Goal: Transaction & Acquisition: Purchase product/service

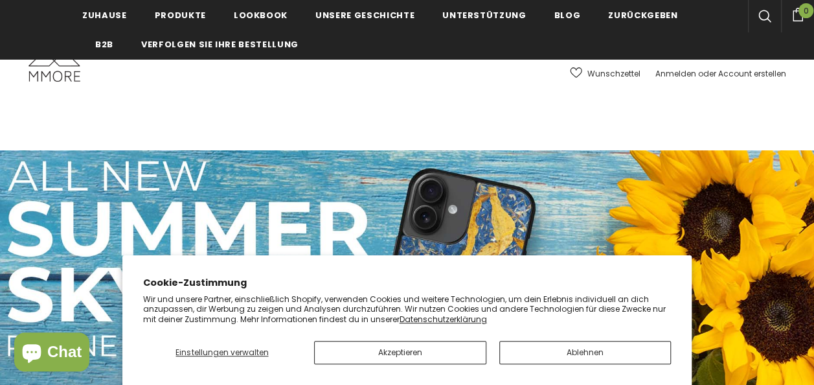
scroll to position [6265, 0]
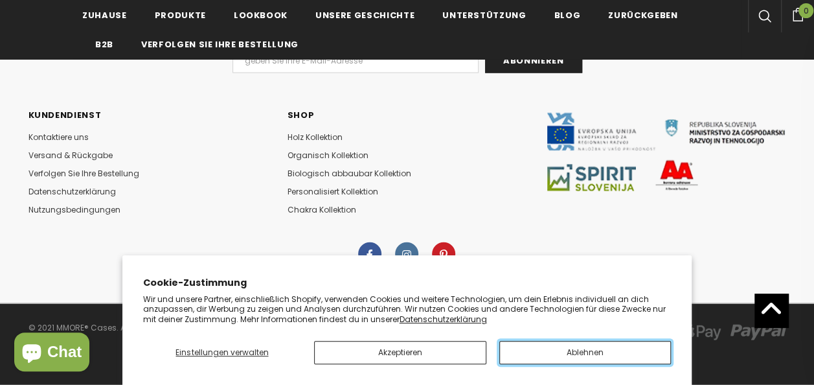
click at [566, 356] on button "Ablehnen" at bounding box center [585, 352] width 172 height 23
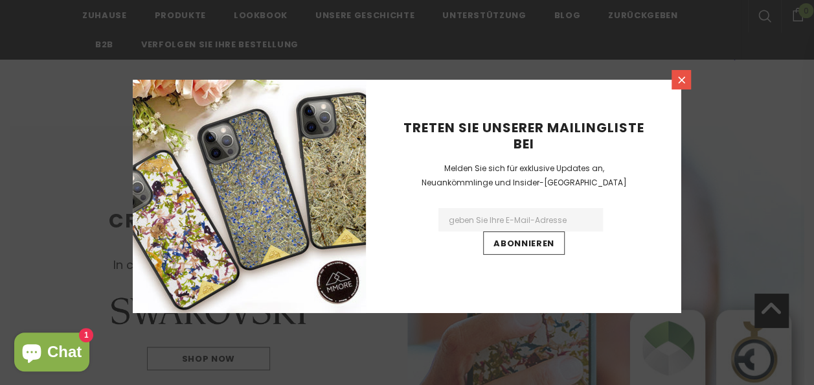
click at [678, 79] on icon at bounding box center [681, 79] width 11 height 11
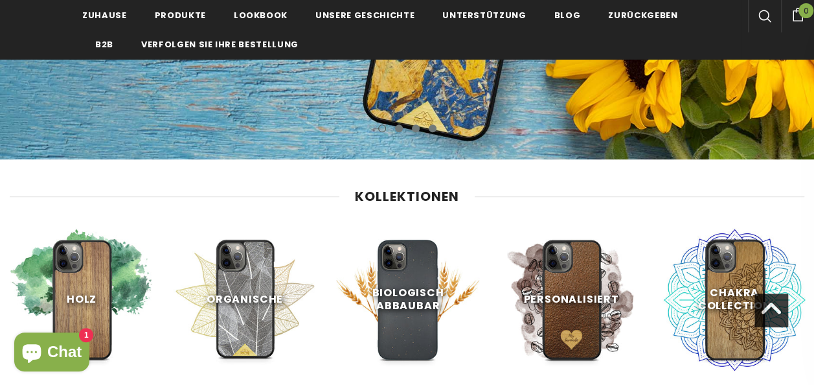
scroll to position [440, 0]
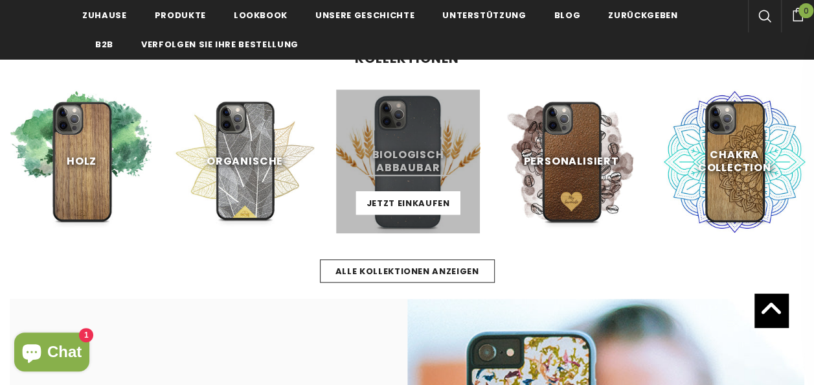
click at [422, 168] on link at bounding box center [408, 161] width 144 height 144
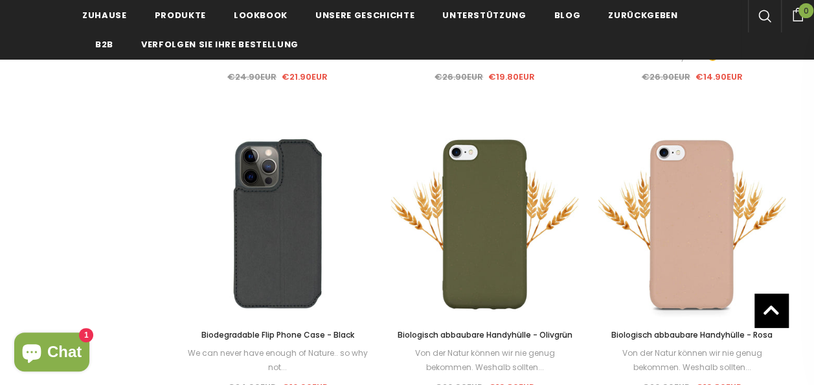
scroll to position [1010, 0]
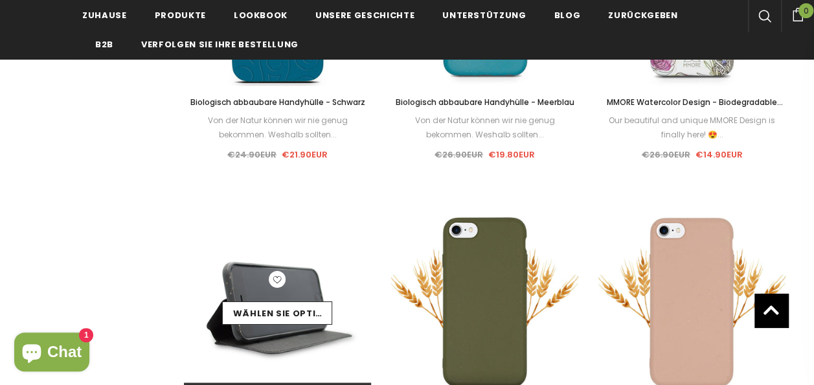
click at [275, 278] on icon at bounding box center [277, 278] width 17 height 17
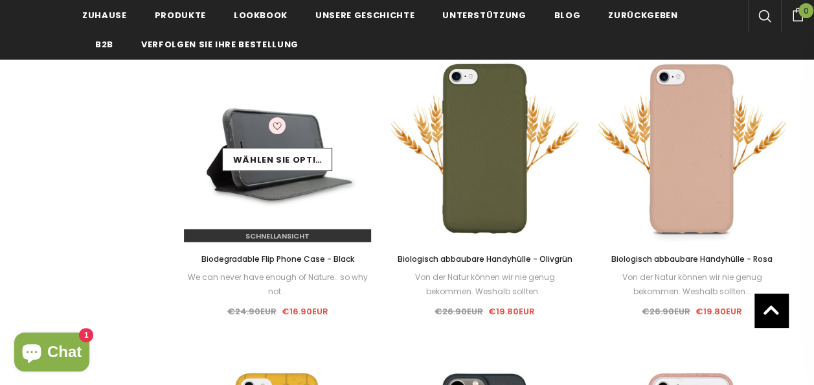
scroll to position [1165, 0]
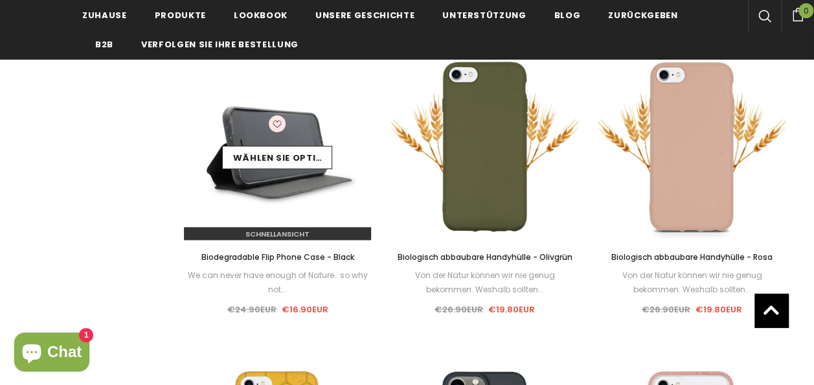
click at [267, 192] on img at bounding box center [278, 146] width 188 height 188
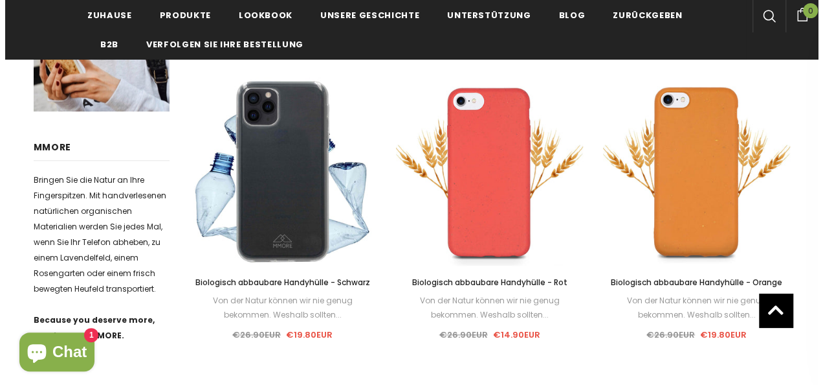
scroll to position [495, 0]
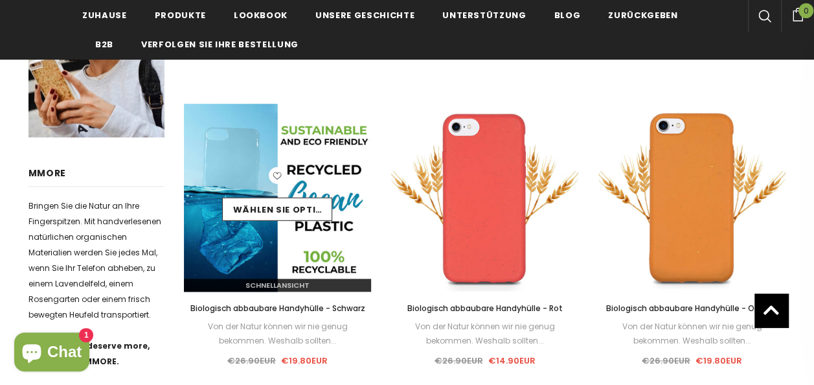
click at [220, 171] on div "Wählen Sie Optionen" at bounding box center [278, 196] width 188 height 61
click at [264, 280] on span "Schnellansicht" at bounding box center [277, 285] width 64 height 10
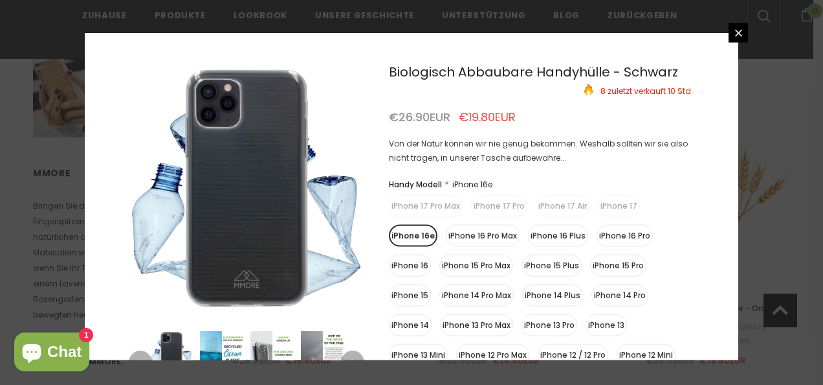
click at [413, 293] on label "iPhone 15" at bounding box center [410, 295] width 42 height 22
click at [0, 0] on input "iPhone 15" at bounding box center [0, 0] width 0 height 0
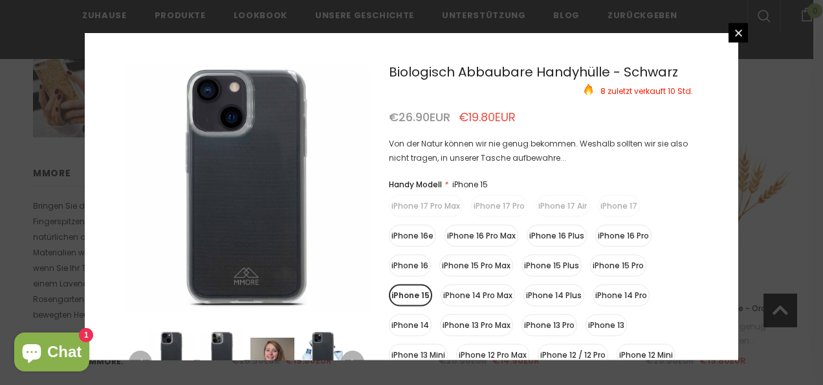
click at [210, 352] on img at bounding box center [222, 353] width 44 height 44
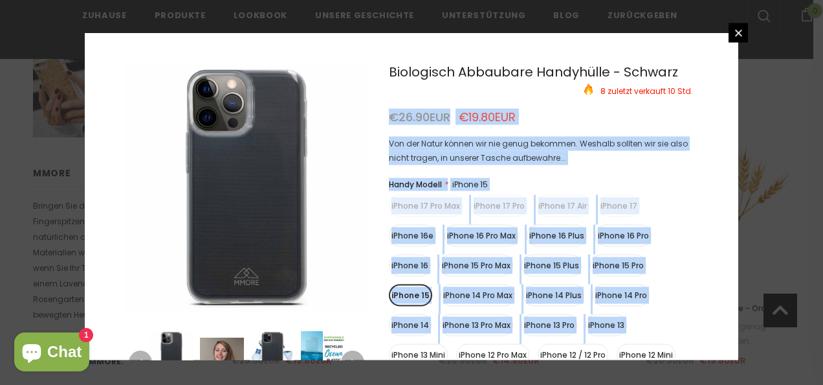
drag, startPoint x: 738, startPoint y: 95, endPoint x: 735, endPoint y: 300, distance: 205.2
click at [735, 300] on div "8" at bounding box center [412, 196] width 654 height 327
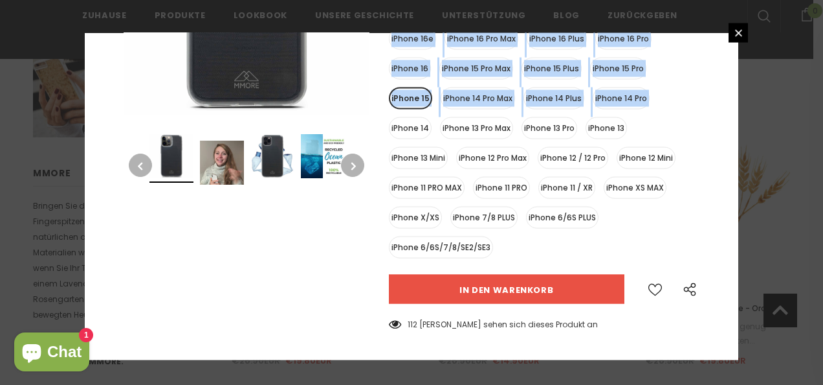
scroll to position [212, 0]
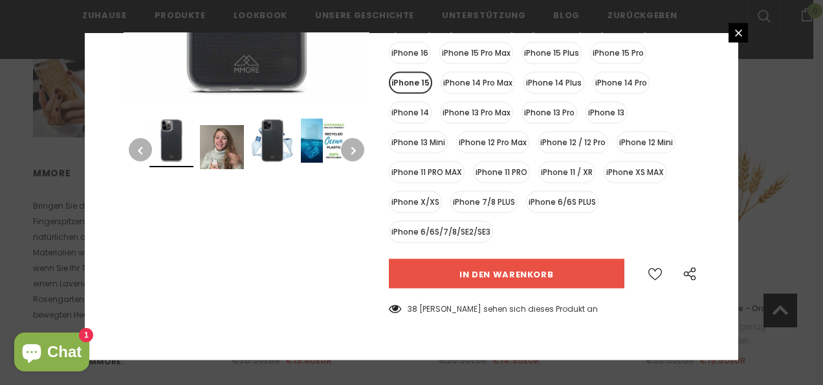
click at [352, 245] on div at bounding box center [246, 90] width 265 height 475
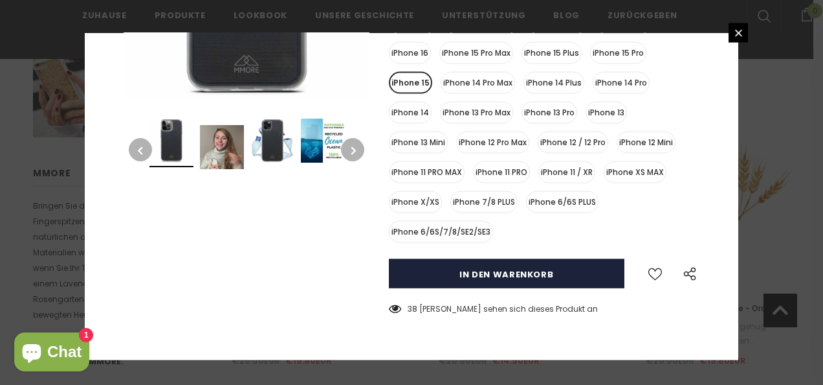
click at [473, 269] on input "in den warenkorb" at bounding box center [507, 273] width 236 height 29
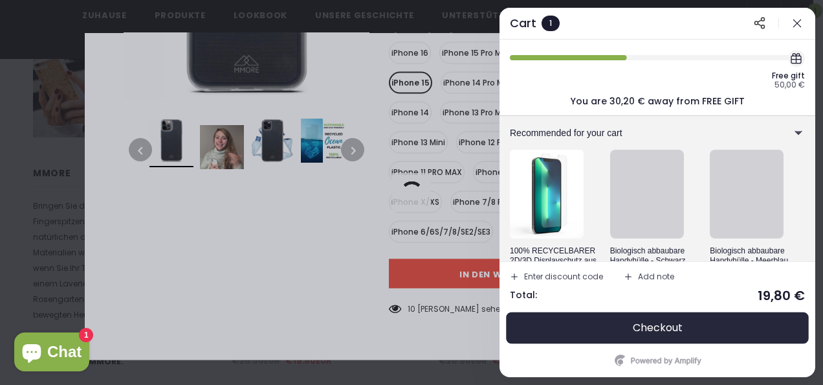
click at [683, 322] on button "Checkout" at bounding box center [657, 327] width 295 height 31
